Goal: Task Accomplishment & Management: Complete application form

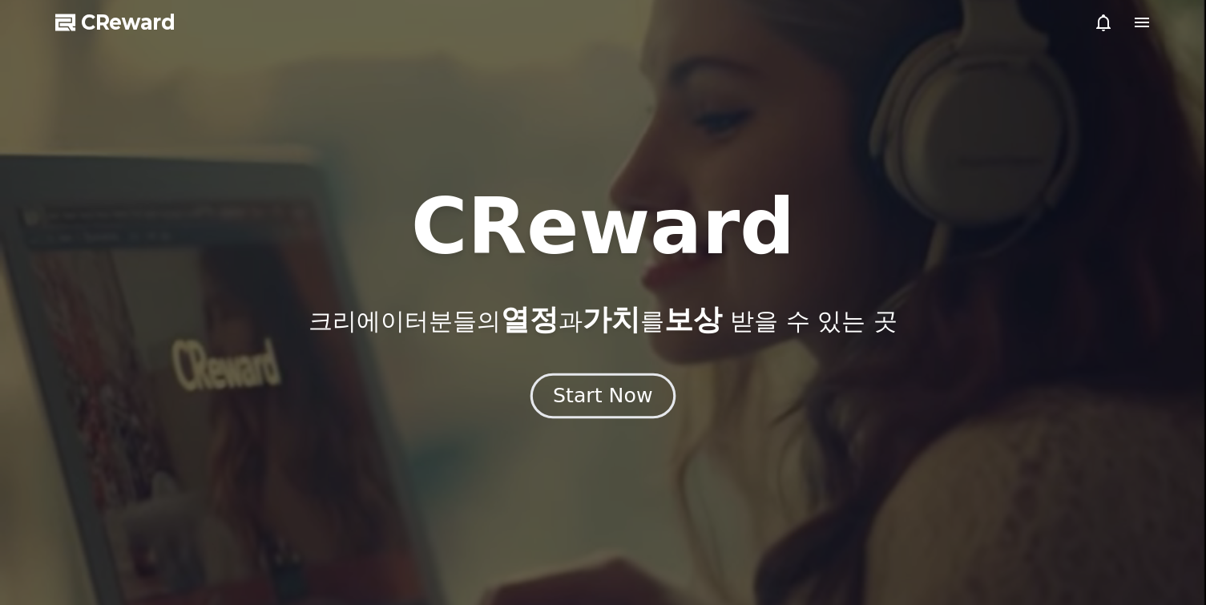
click at [635, 394] on div "Start Now" at bounding box center [602, 395] width 99 height 27
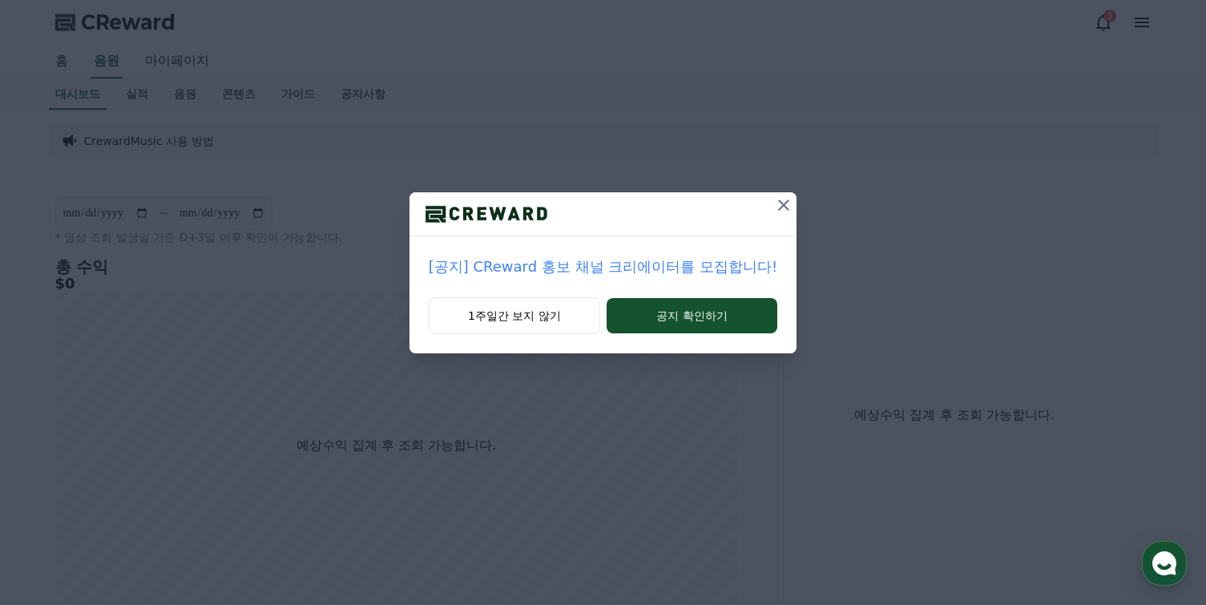
click at [778, 207] on icon at bounding box center [783, 204] width 11 height 11
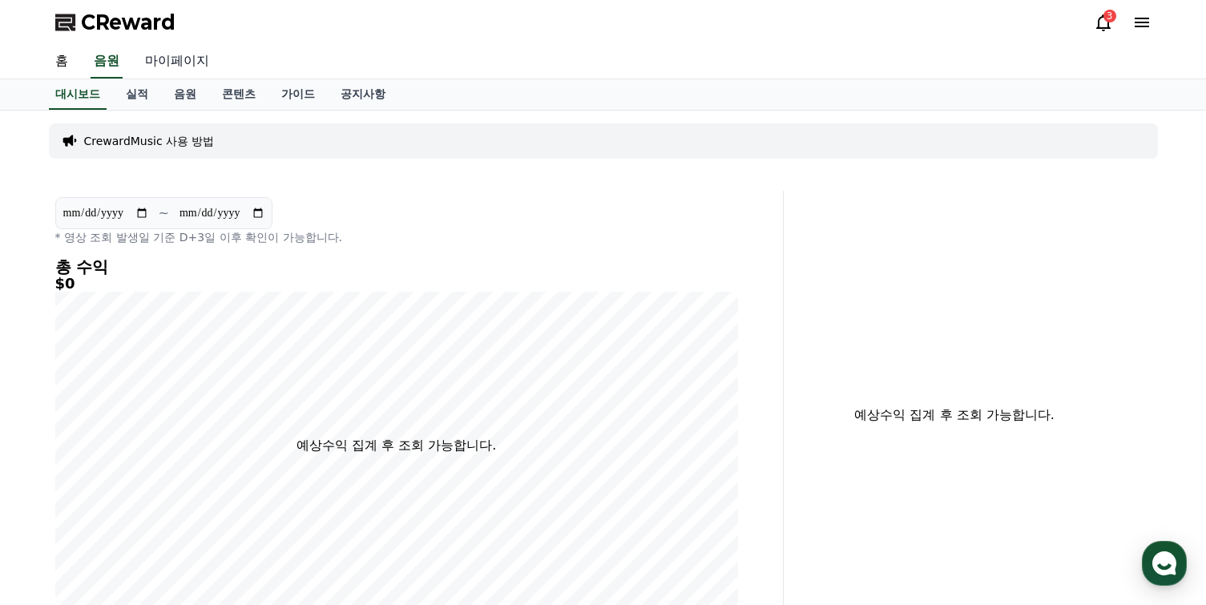
click at [187, 65] on link "마이페이지" at bounding box center [177, 62] width 90 height 34
select select "**********"
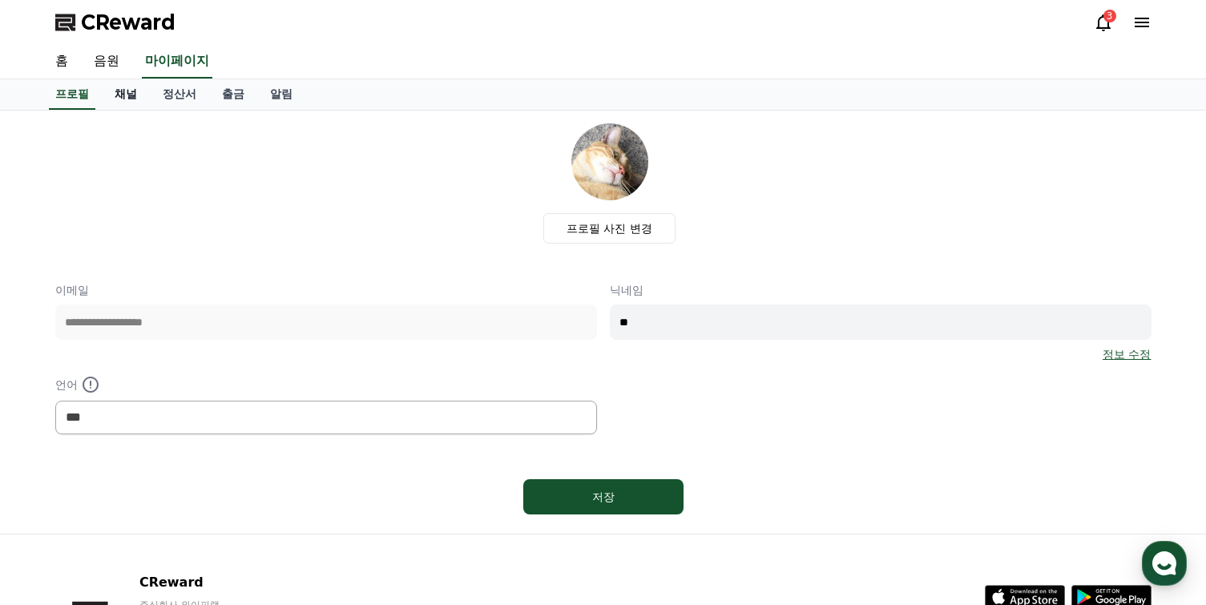
click at [128, 88] on link "채널" at bounding box center [126, 94] width 48 height 30
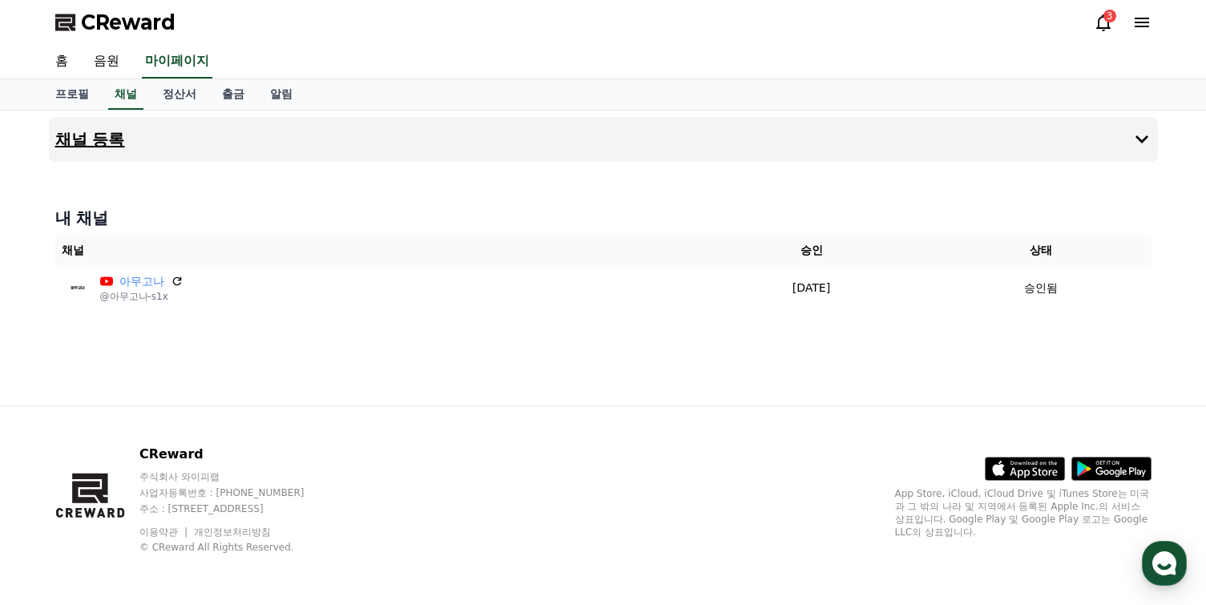
click at [127, 137] on button "채널 등록" at bounding box center [603, 139] width 1109 height 45
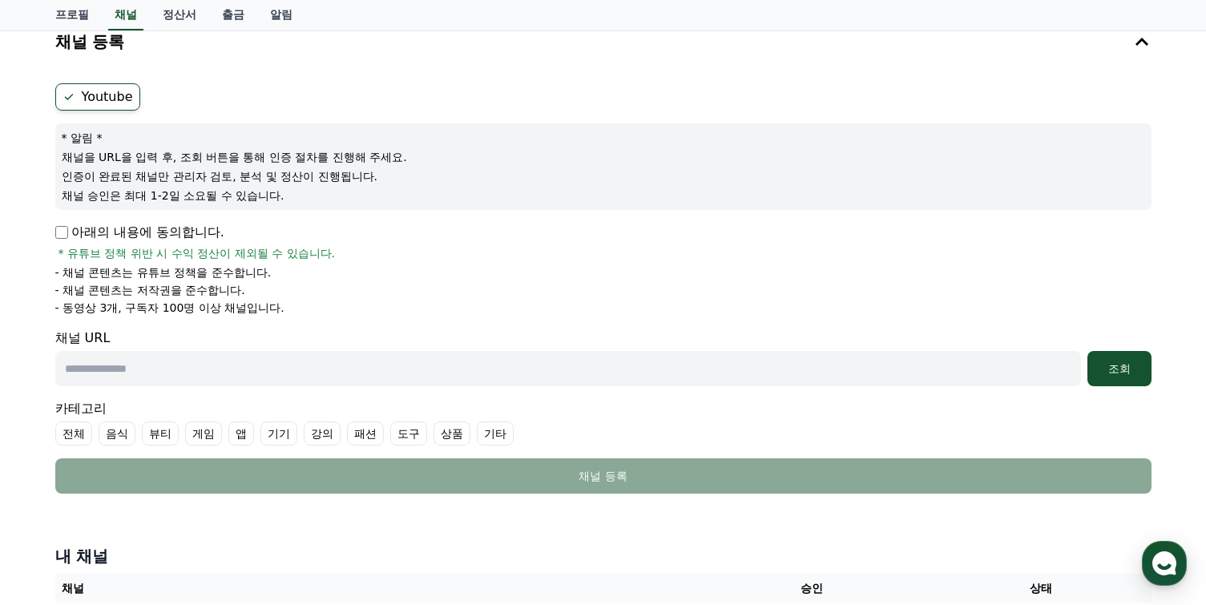
scroll to position [139, 0]
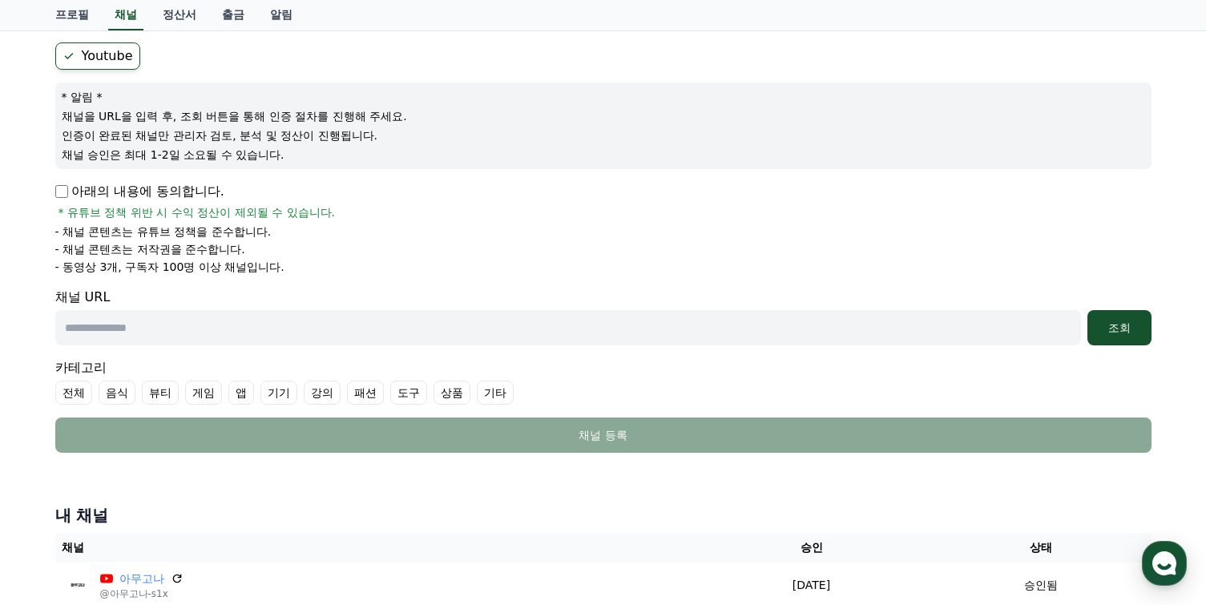
click at [510, 350] on form "Youtube * 알림 * 채널을 URL을 입력 후, 조회 버튼을 통해 인증 절차를 진행해 주세요. 인증이 완료된 채널만 관리자 검토, 분석 …" at bounding box center [603, 247] width 1096 height 410
click at [522, 333] on input "text" at bounding box center [568, 327] width 1026 height 35
paste input "**********"
type input "**********"
click at [76, 196] on p "아래의 내용에 동의합니다." at bounding box center [139, 191] width 169 height 19
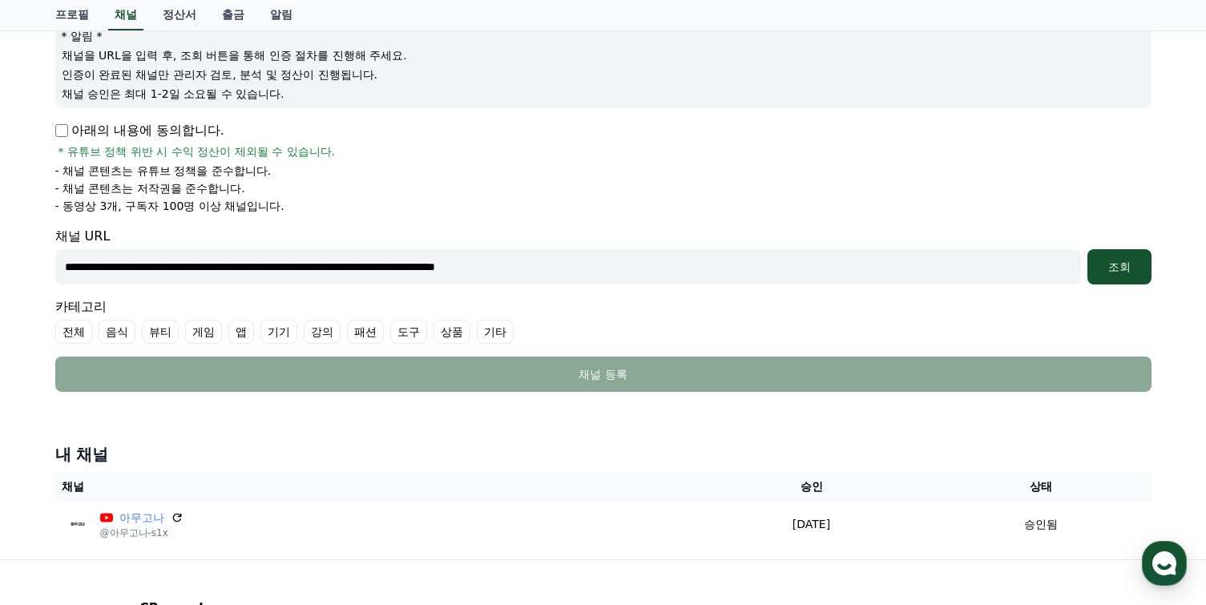
scroll to position [212, 0]
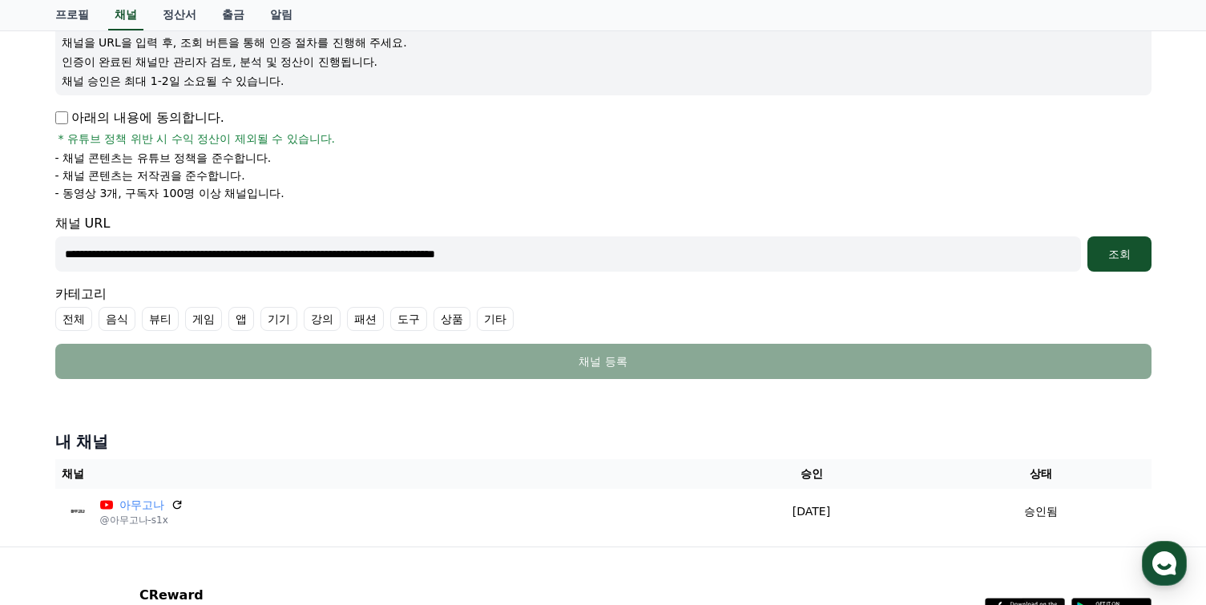
click at [477, 316] on label "기타" at bounding box center [495, 319] width 37 height 24
click at [1086, 251] on div "**********" at bounding box center [603, 253] width 1096 height 35
click at [1114, 257] on div "조회" at bounding box center [1119, 254] width 51 height 16
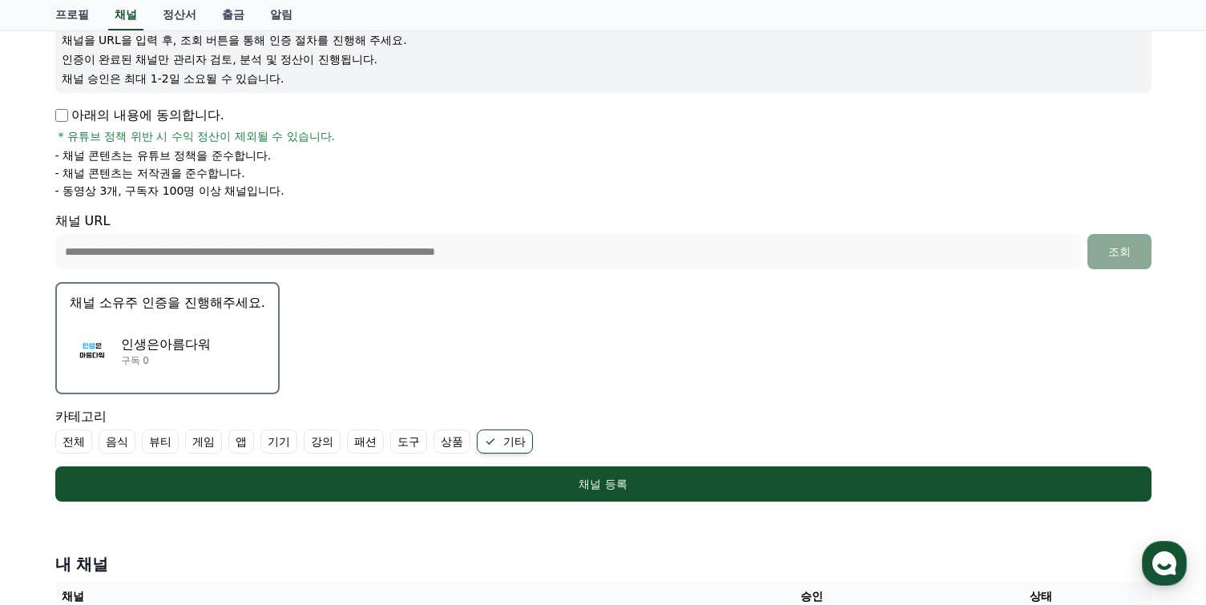
scroll to position [225, 0]
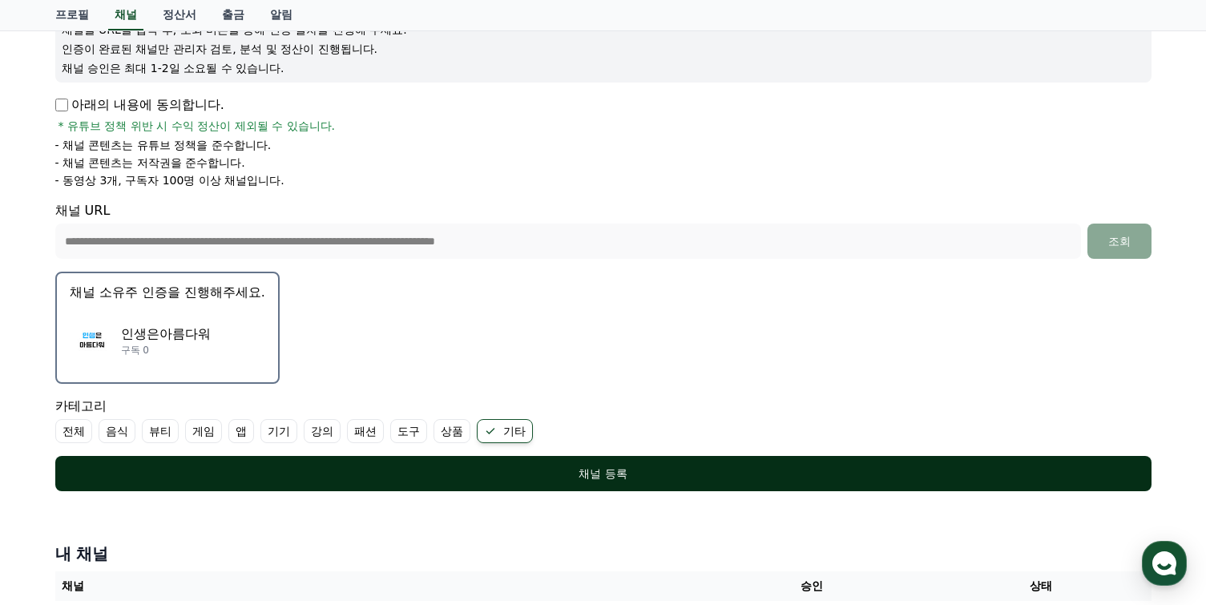
click at [603, 489] on button "채널 등록" at bounding box center [603, 473] width 1096 height 35
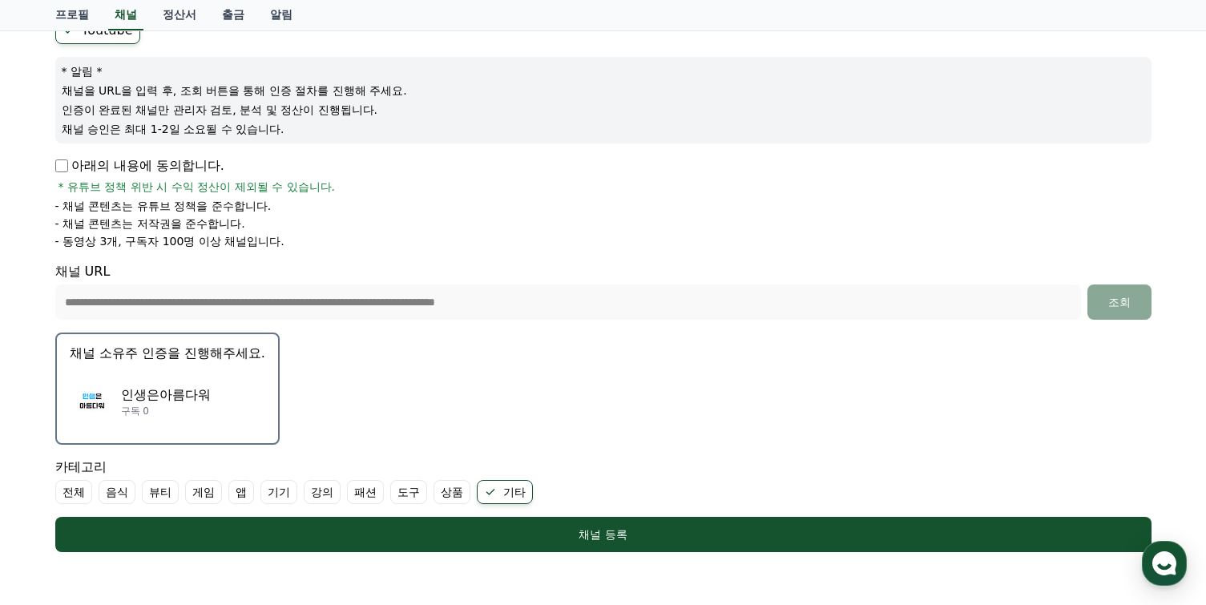
scroll to position [156, 0]
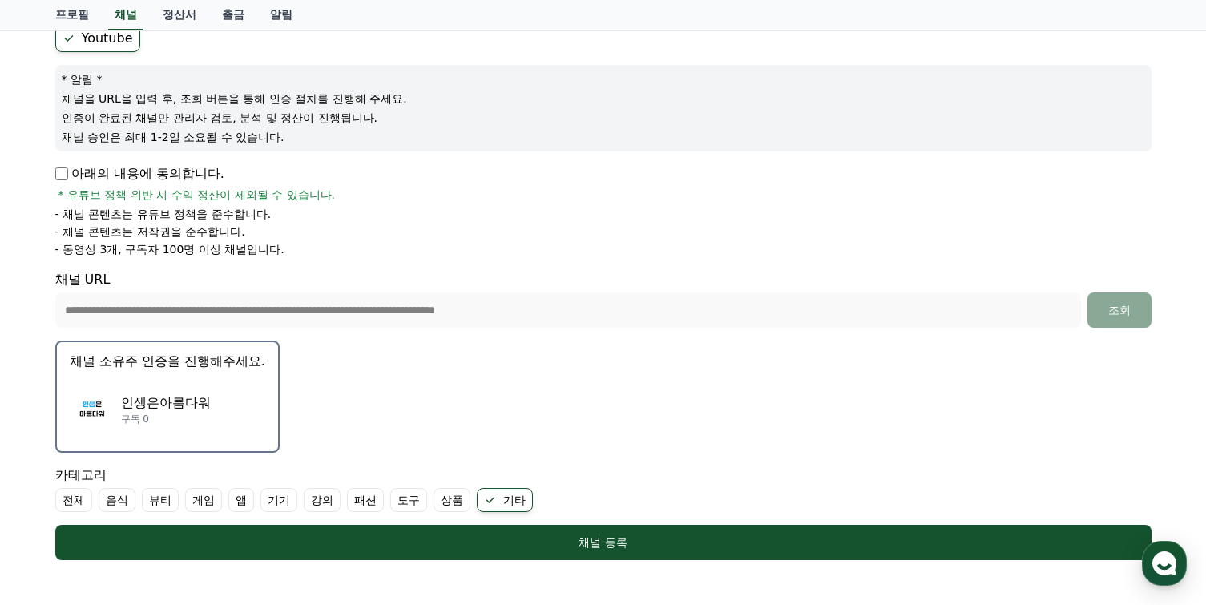
click at [121, 417] on p "구독 0" at bounding box center [166, 419] width 90 height 13
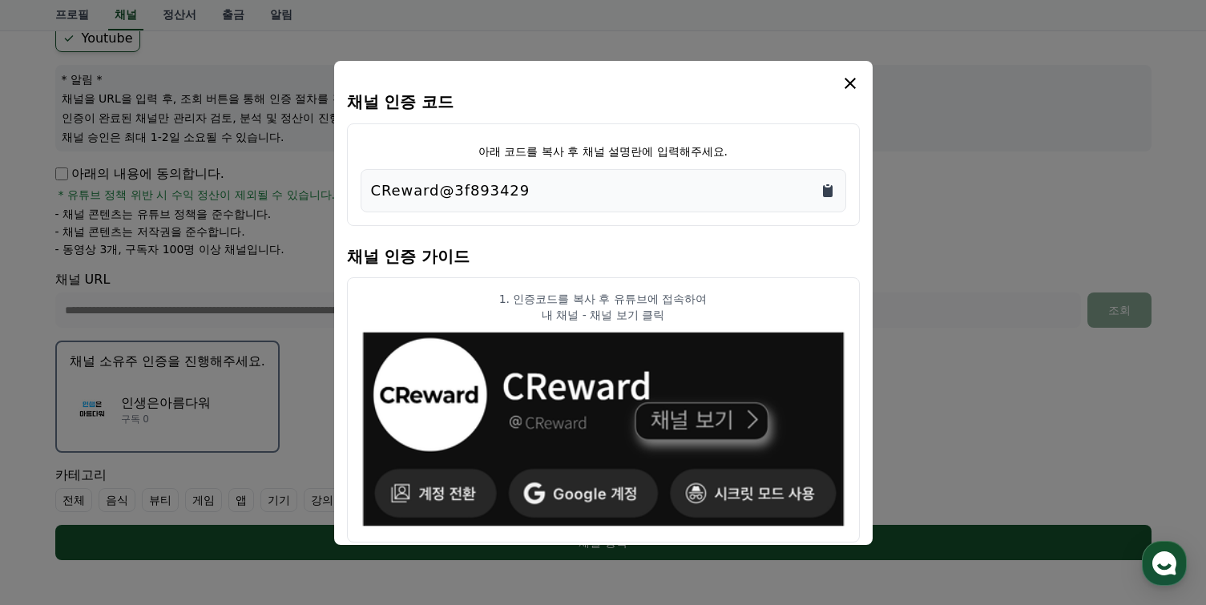
click at [823, 189] on icon "Copy to clipboard" at bounding box center [828, 191] width 10 height 12
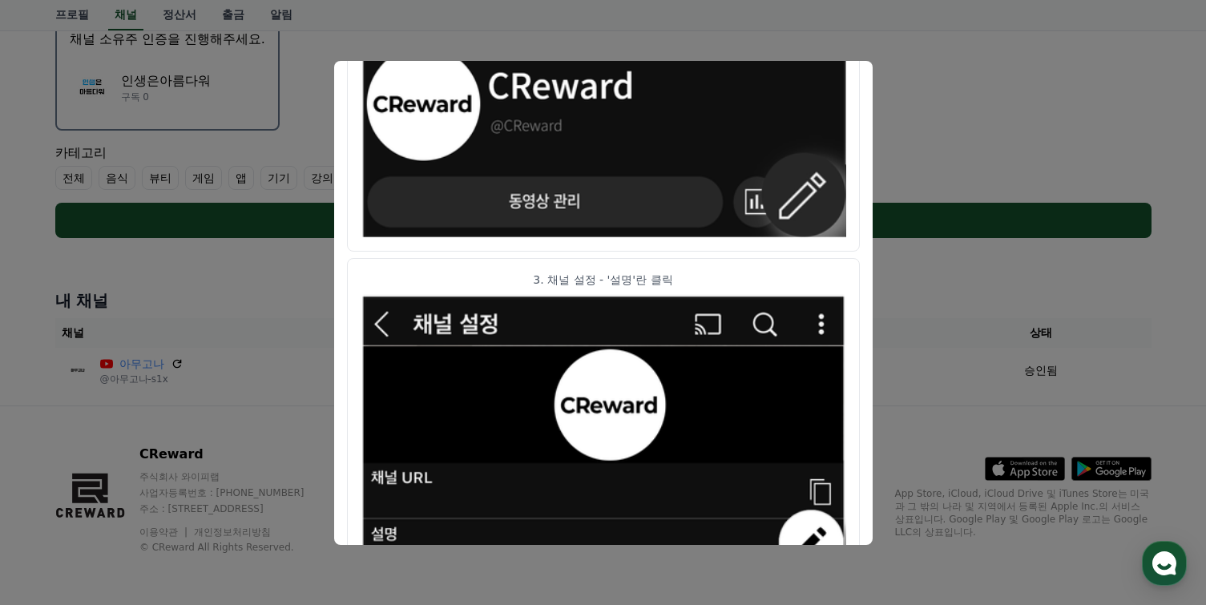
scroll to position [0, 0]
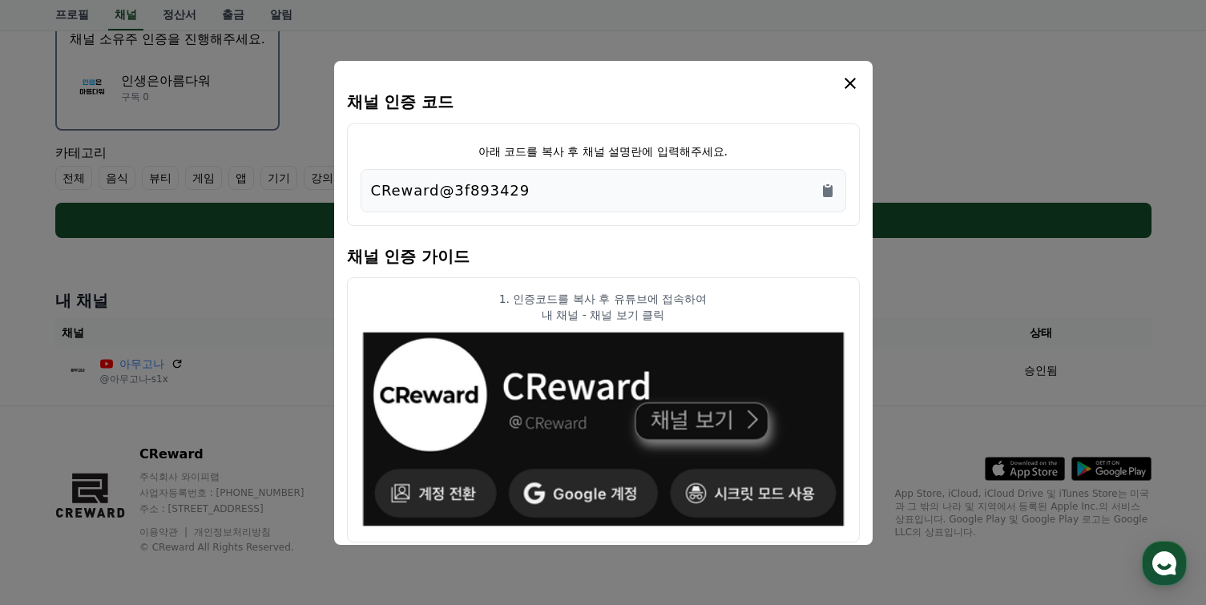
click at [852, 86] on icon "modal" at bounding box center [849, 83] width 11 height 11
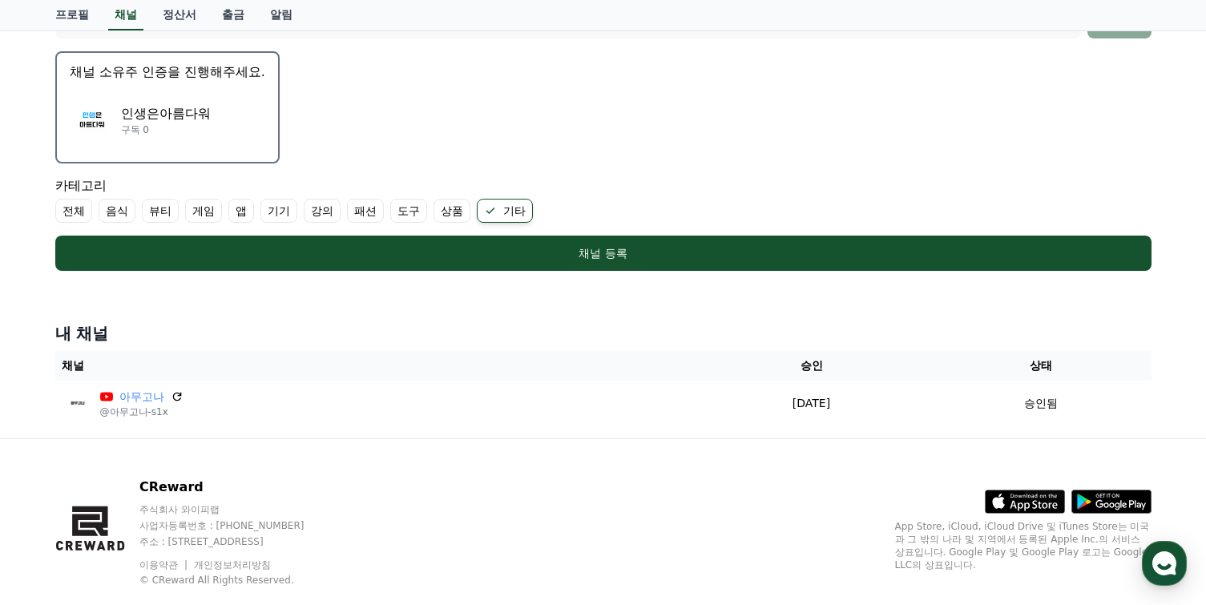
scroll to position [389, 0]
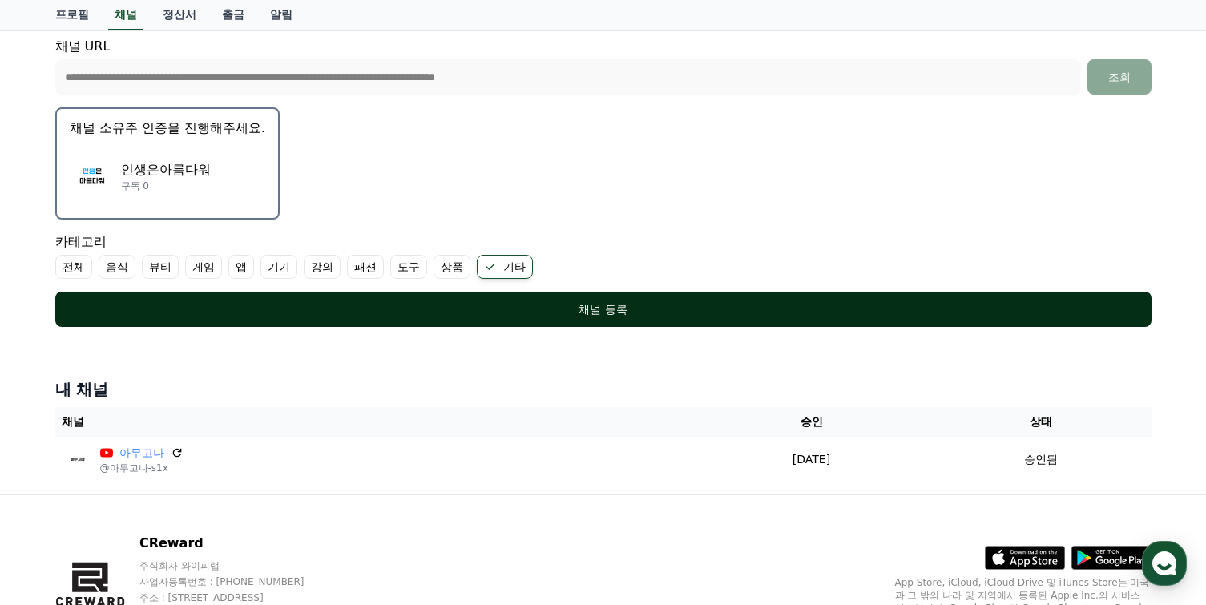
click at [666, 299] on button "채널 등록" at bounding box center [603, 309] width 1096 height 35
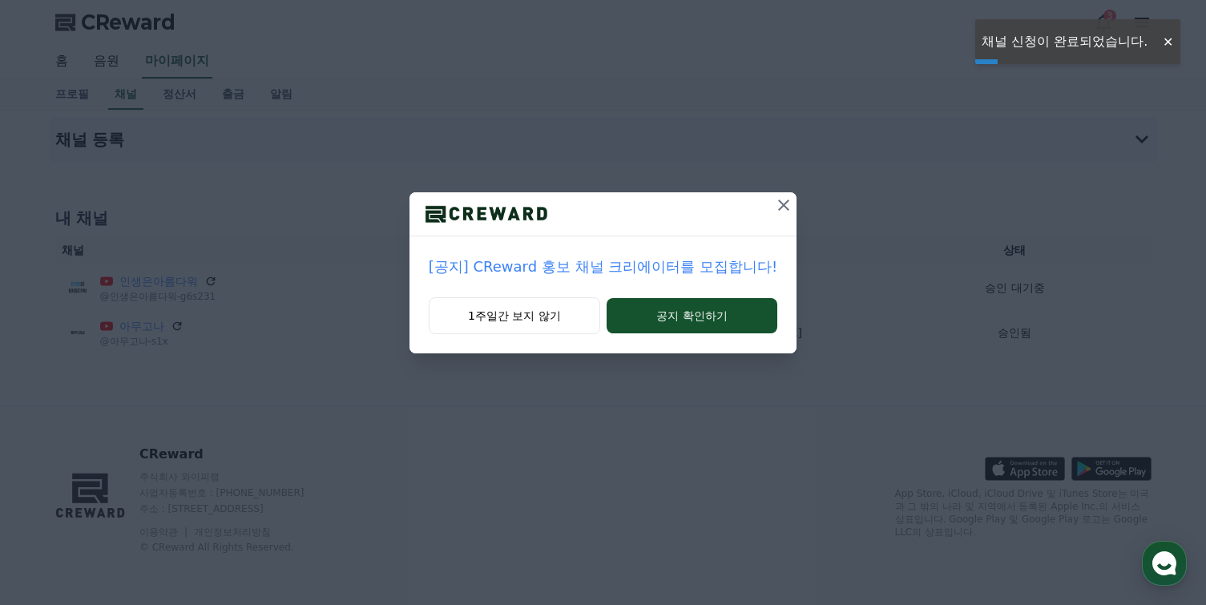
click at [774, 213] on icon at bounding box center [783, 204] width 19 height 19
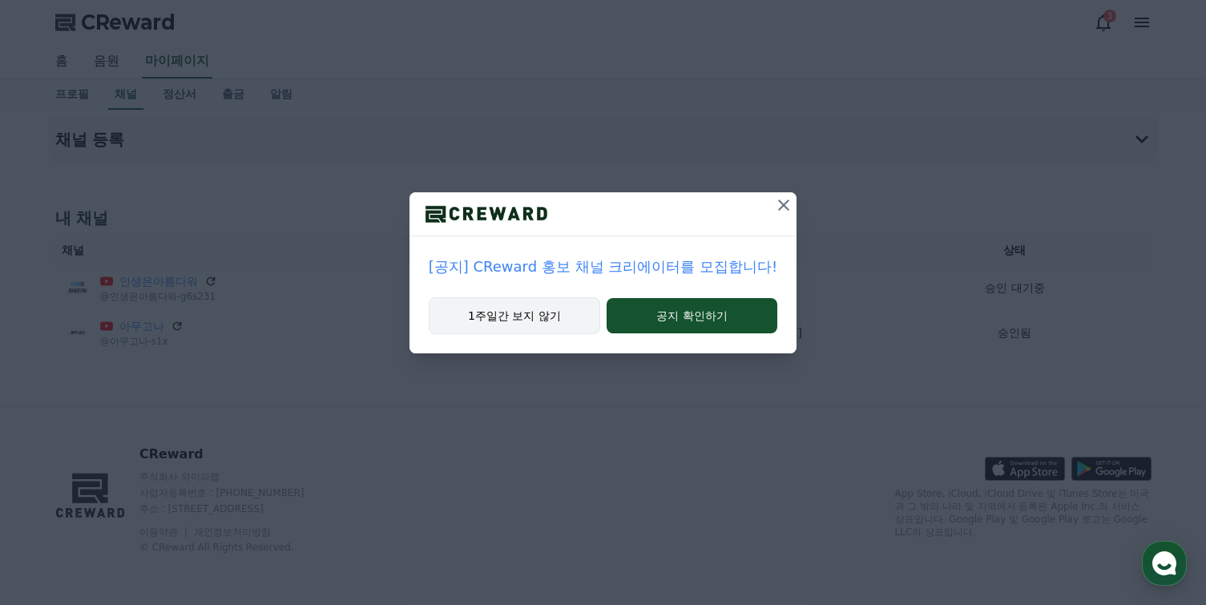
click at [565, 316] on button "1주일간 보지 않기" at bounding box center [514, 315] width 171 height 37
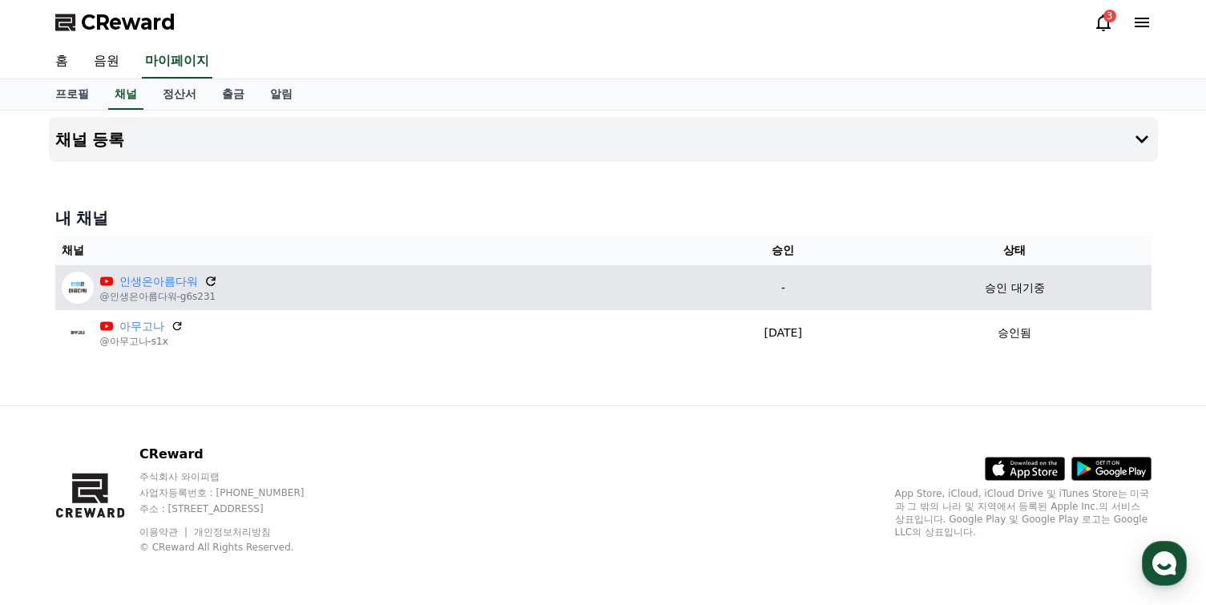
click at [204, 284] on icon at bounding box center [211, 281] width 14 height 14
